Goal: Share content: Share content

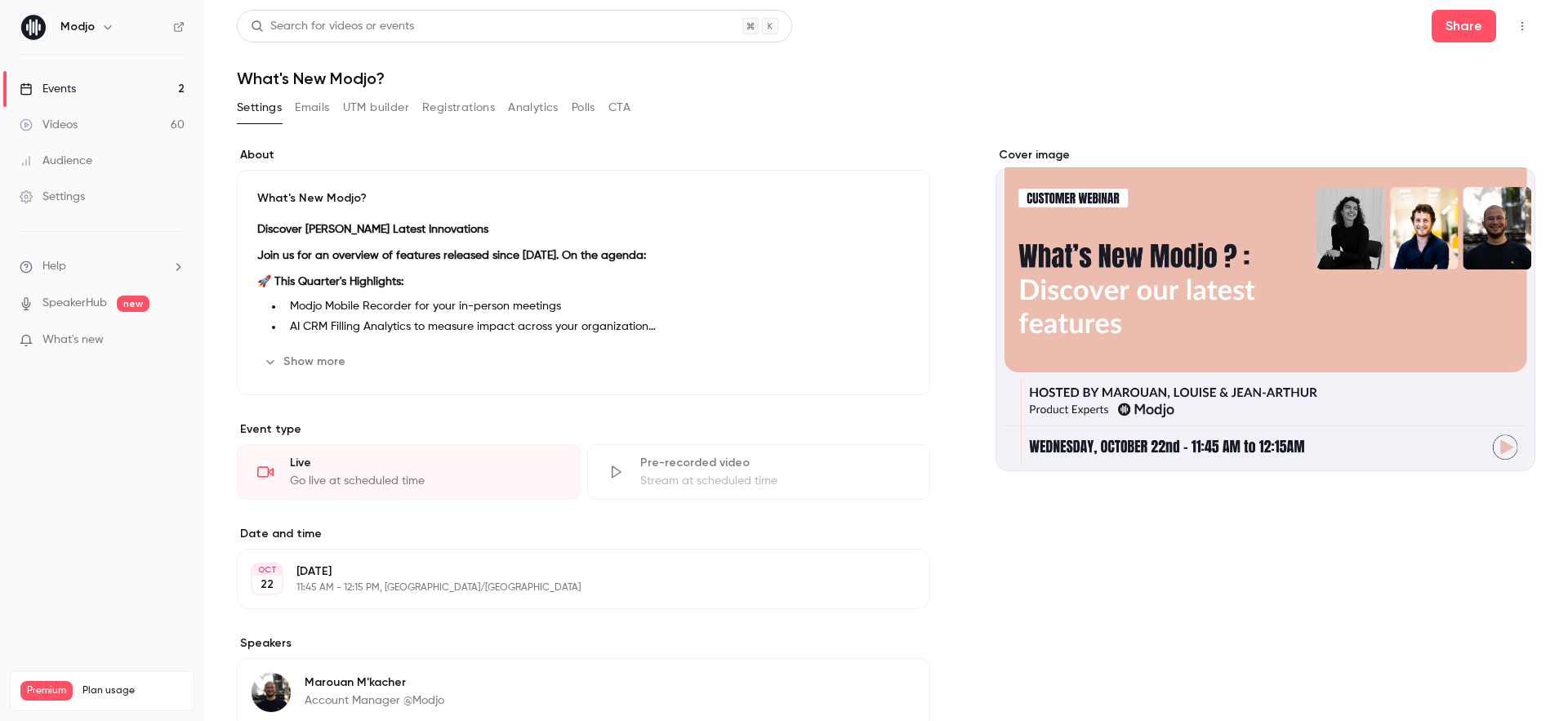
click at [1209, 152] on div "Cover image" at bounding box center [1266, 308] width 540 height 324
click at [0, 0] on input "Cover image" at bounding box center [0, 0] width 0 height 0
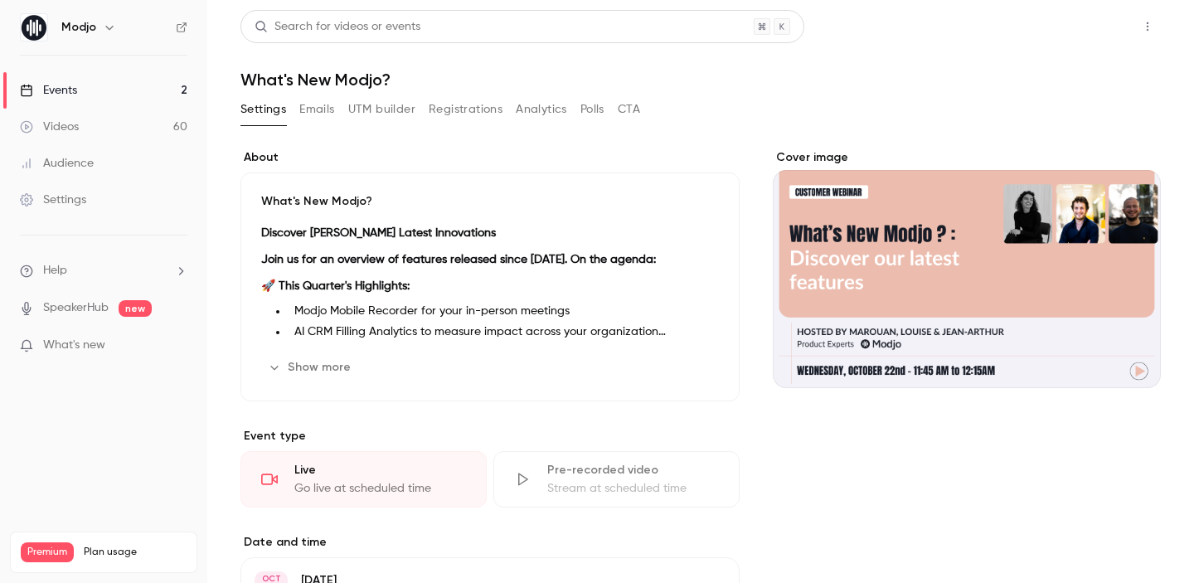
click at [1071, 33] on button "Share" at bounding box center [1089, 26] width 66 height 33
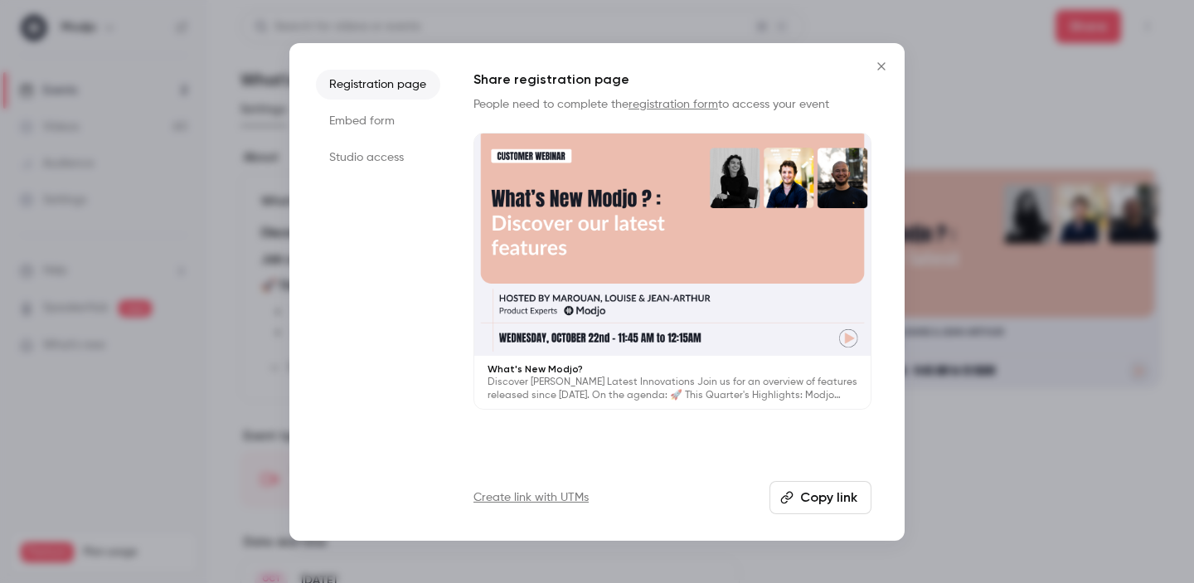
click at [817, 502] on button "Copy link" at bounding box center [821, 497] width 102 height 33
click at [1014, 365] on div at bounding box center [597, 291] width 1194 height 583
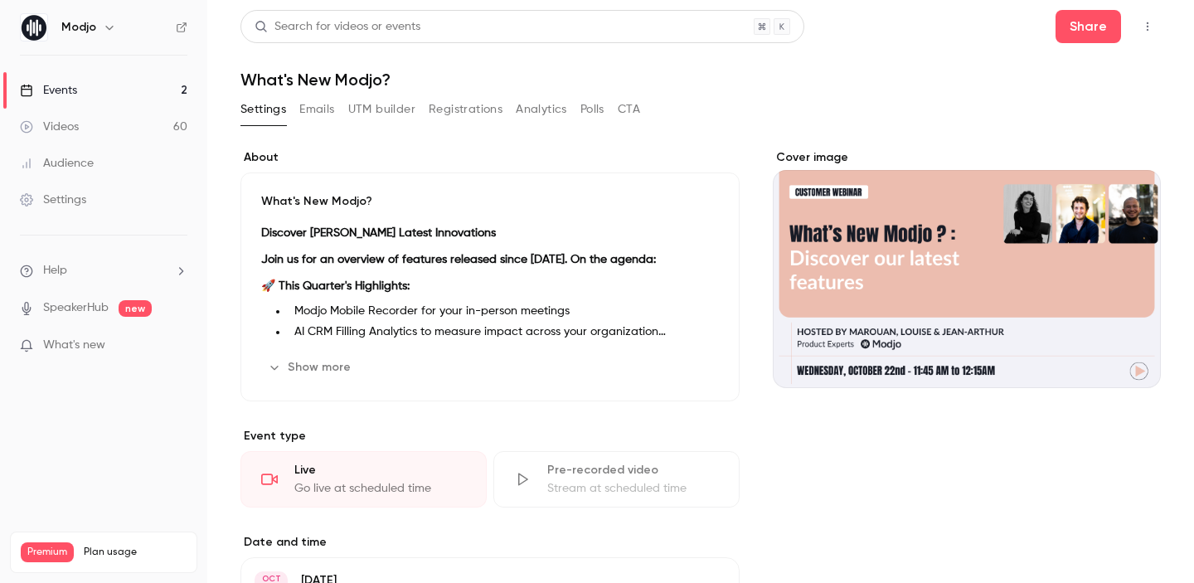
click at [165, 91] on link "Events 2" at bounding box center [103, 90] width 207 height 36
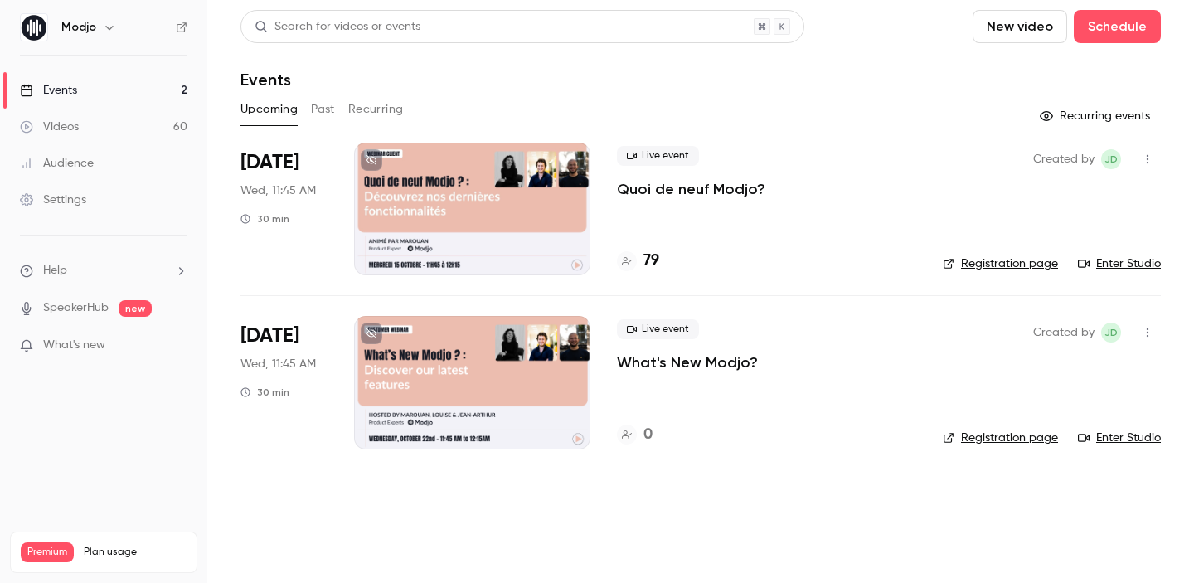
click at [479, 197] on div at bounding box center [472, 209] width 236 height 133
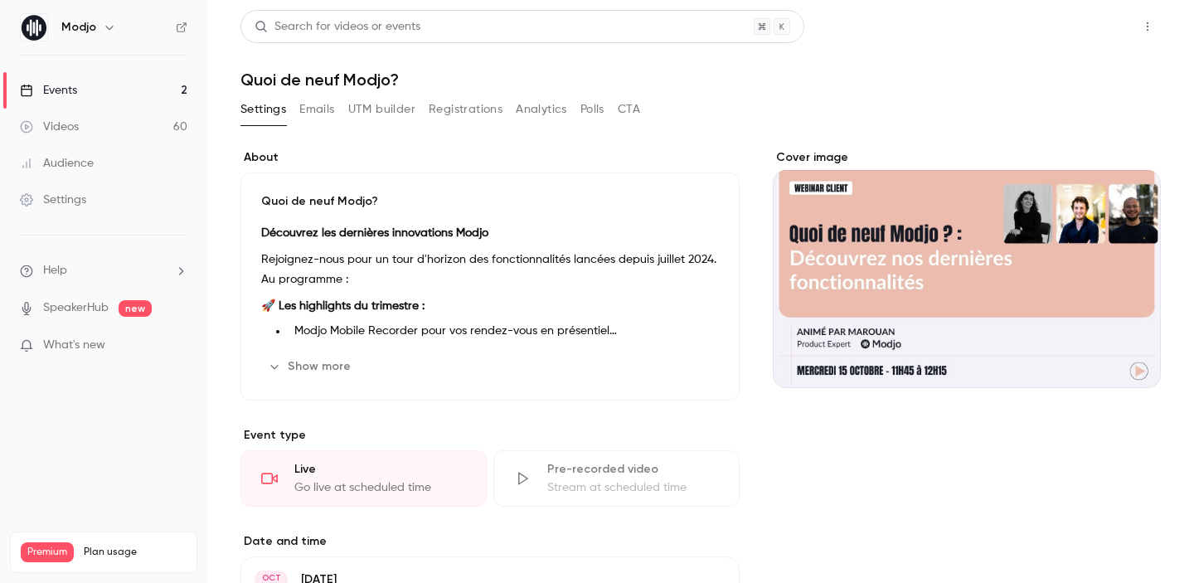
click at [1091, 37] on button "Share" at bounding box center [1089, 26] width 66 height 33
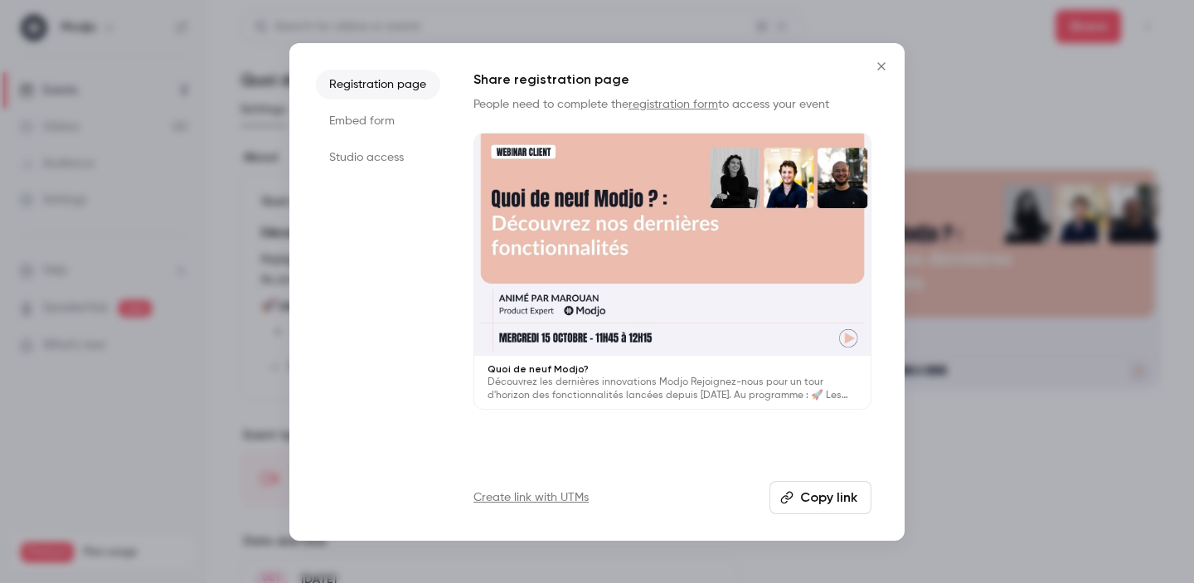
click at [545, 497] on link "Create link with UTMs" at bounding box center [531, 497] width 115 height 17
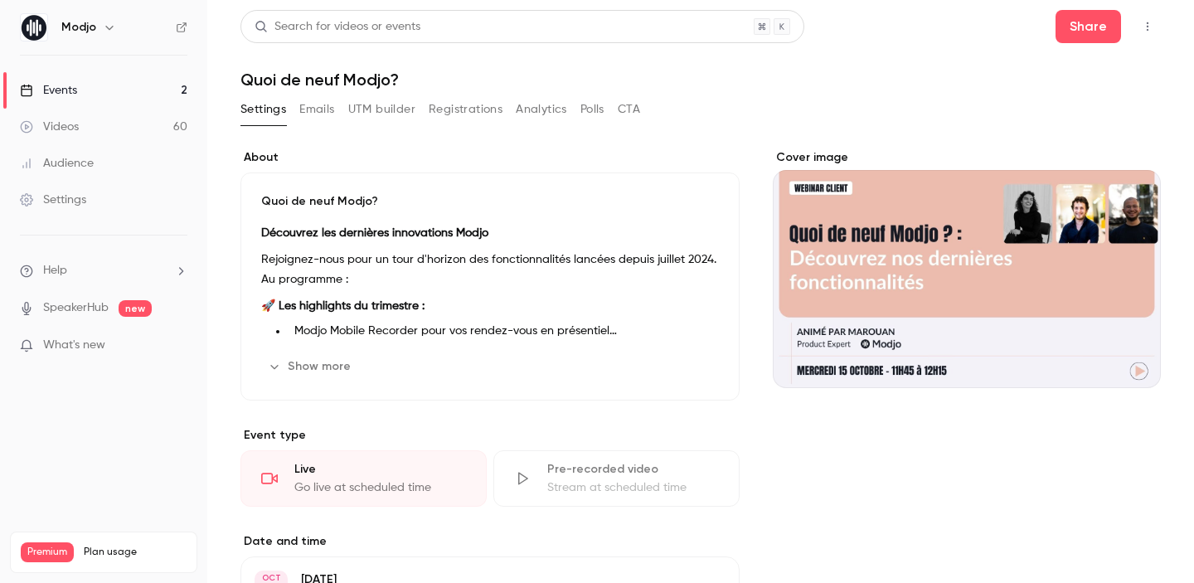
click at [1102, 46] on header "Search for videos or events Share Quoi de neuf Modjo?" at bounding box center [701, 50] width 921 height 80
click at [1083, 17] on button "Share" at bounding box center [1089, 26] width 66 height 33
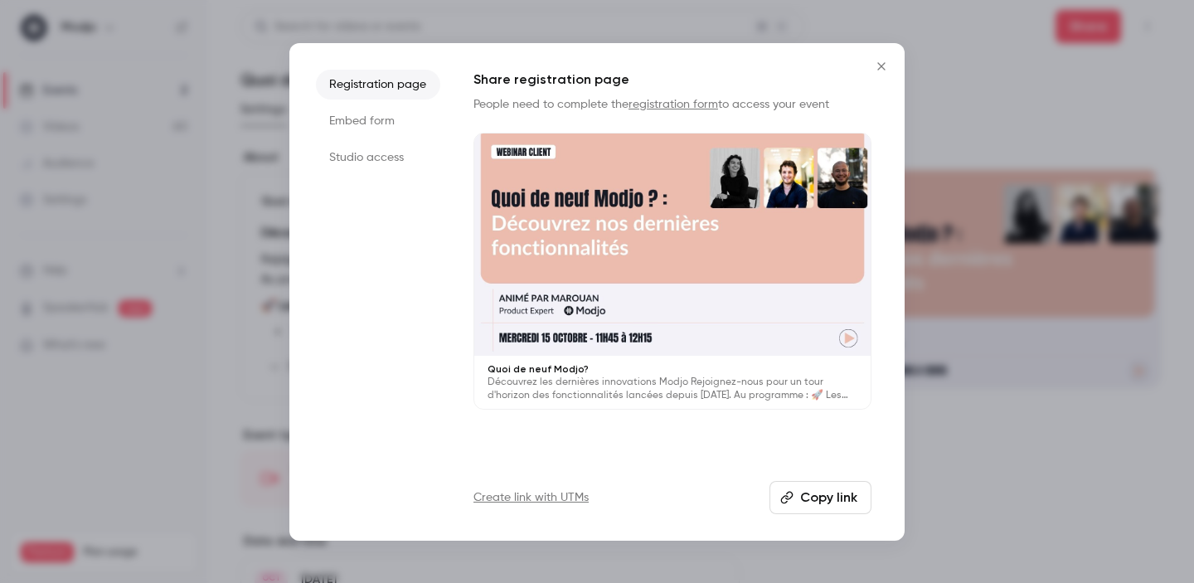
click at [829, 490] on button "Copy link" at bounding box center [821, 497] width 102 height 33
click at [882, 64] on icon "Close" at bounding box center [882, 66] width 20 height 13
